Goal: Task Accomplishment & Management: Manage account settings

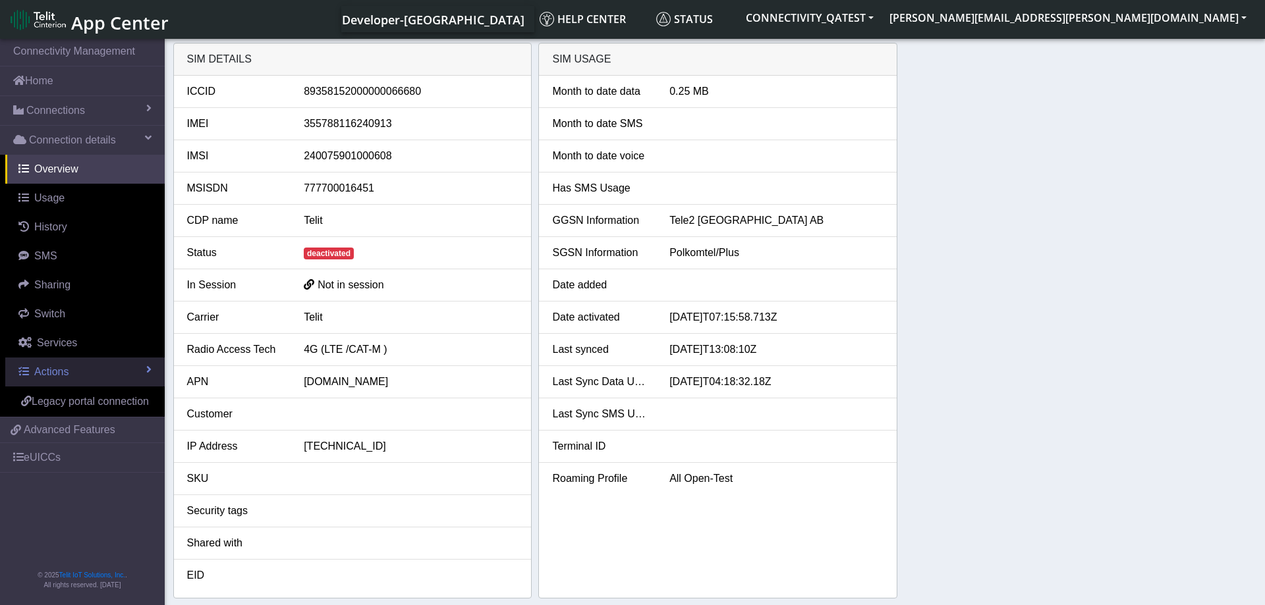
click at [107, 362] on link "Actions" at bounding box center [84, 372] width 159 height 29
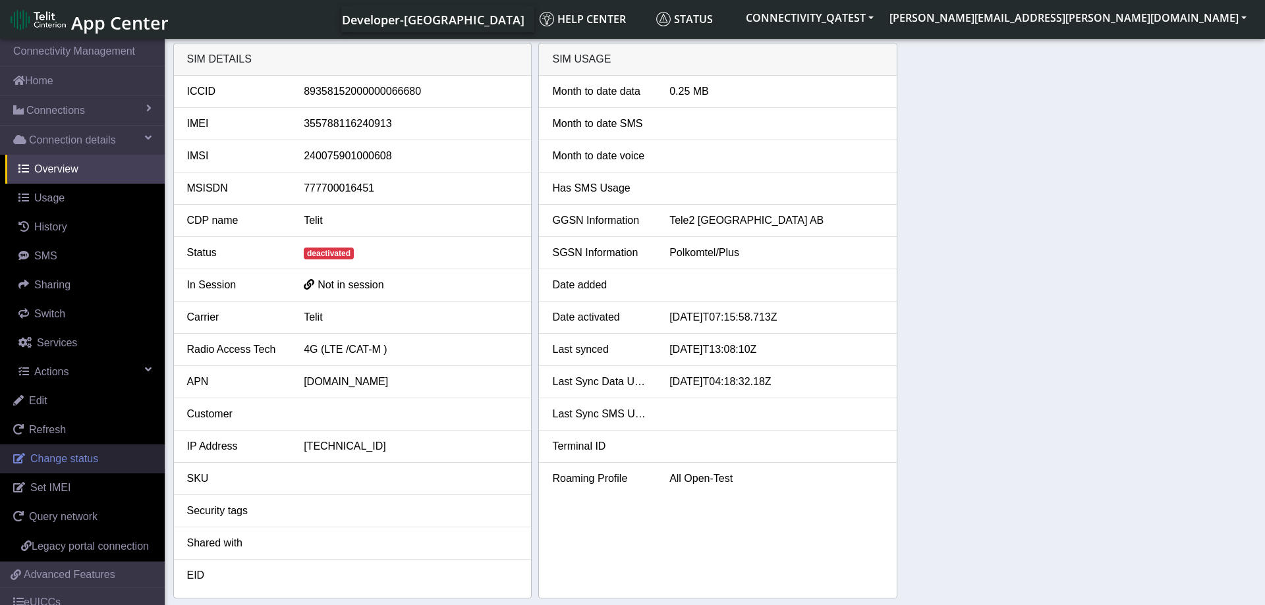
click at [76, 466] on link "Change status" at bounding box center [82, 459] width 165 height 29
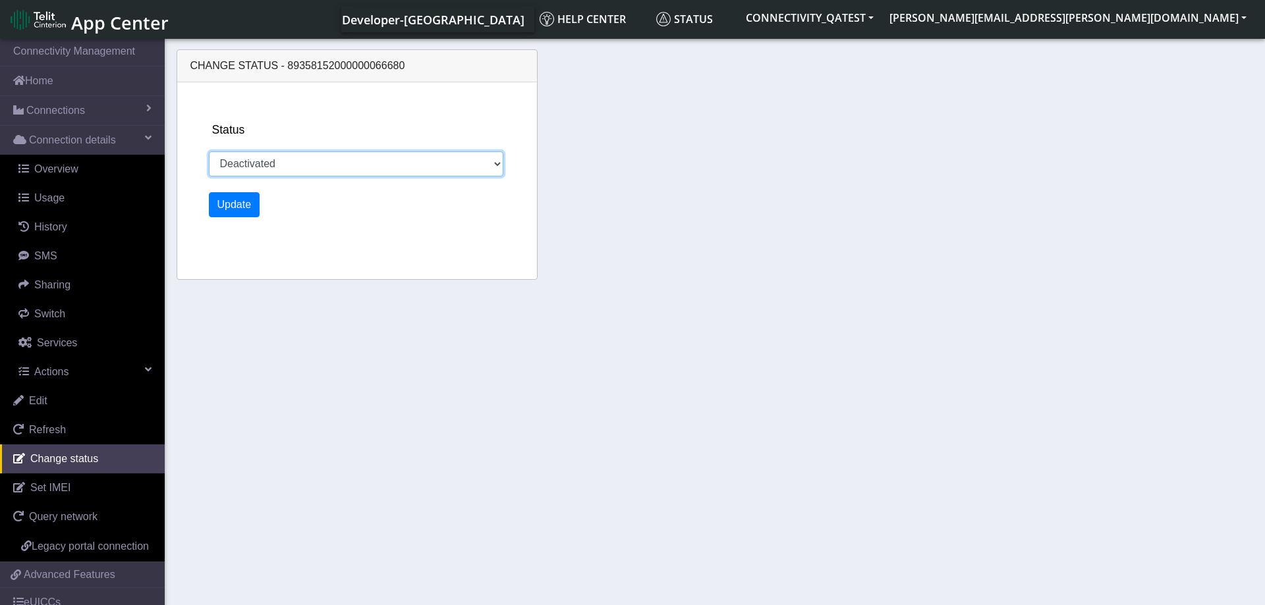
click at [209, 152] on select "Activated Deactivated Blocked" at bounding box center [356, 164] width 295 height 25
select select "activated"
click option "Activated" at bounding box center [0, 0] width 0 height 0
click at [240, 205] on button "Update" at bounding box center [234, 204] width 51 height 25
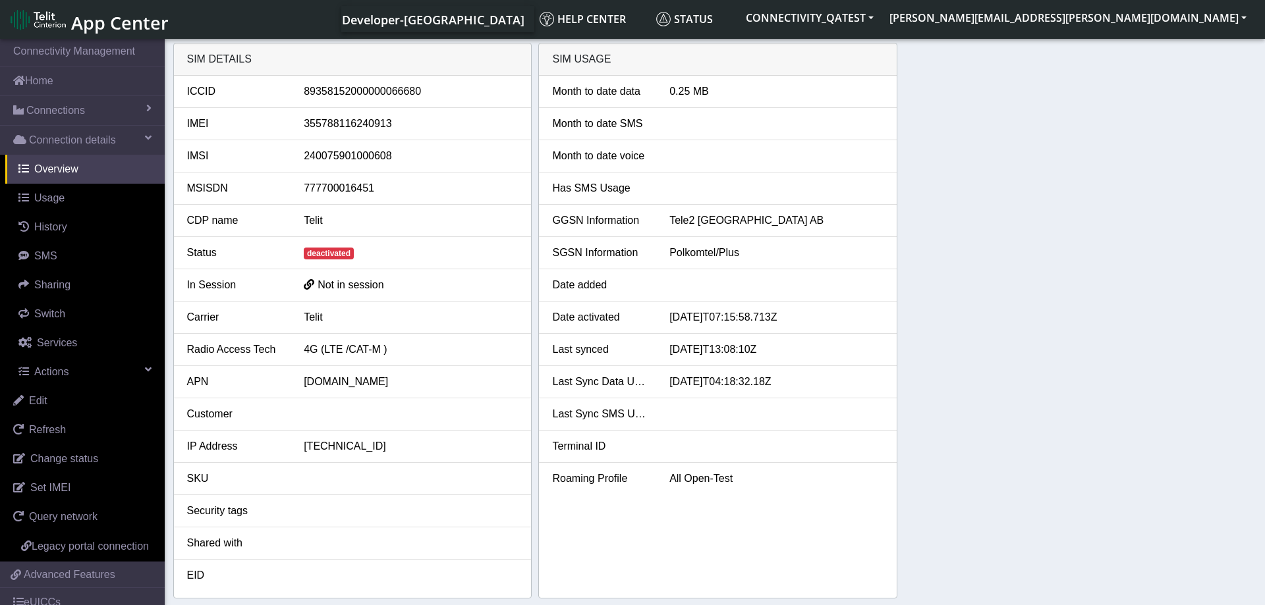
click at [1024, 323] on div "SIM details ICCID [TECHNICAL_ID] IMEI [TECHNICAL_ID] IMSI [TECHNICAL_ID] MSISDN…" at bounding box center [715, 321] width 1084 height 556
